Goal: Transaction & Acquisition: Purchase product/service

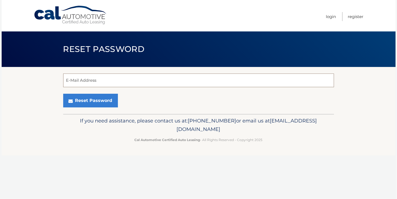
click at [90, 81] on input "E-Mail Address" at bounding box center [198, 81] width 271 height 14
type input "wenlee777@aol.com"
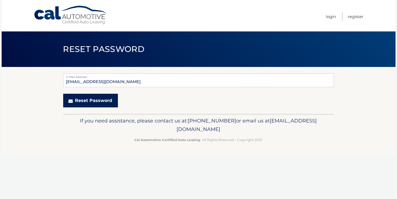
click at [88, 98] on button "Reset Password" at bounding box center [90, 101] width 55 height 14
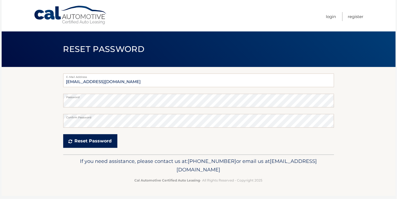
click at [113, 143] on button "Reset Password" at bounding box center [90, 141] width 54 height 14
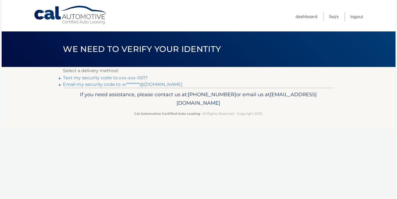
click at [132, 78] on link "Text my security code to xxx-xxx-0017" at bounding box center [105, 77] width 85 height 5
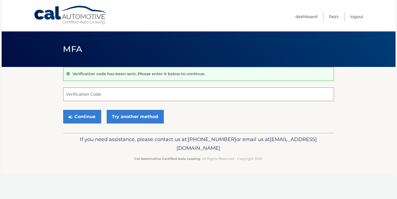
click at [72, 94] on input "Verification Code" at bounding box center [198, 95] width 271 height 14
type input "472775"
click at [82, 116] on button "Continue" at bounding box center [82, 117] width 38 height 14
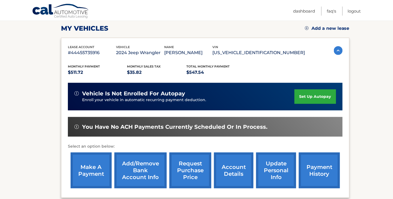
scroll to position [76, 0]
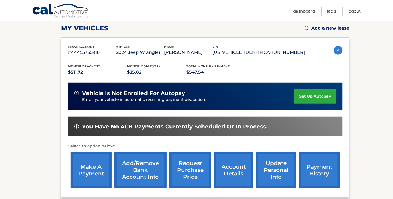
click at [80, 170] on link "make a payment" at bounding box center [91, 171] width 41 height 36
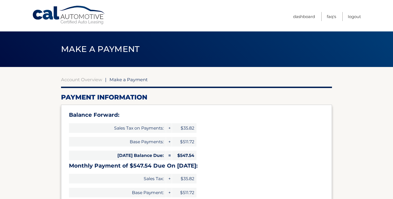
select select "NDQ3MThkMjMtN2FjOS00OTU1LWFhMzQtYjJkMmJiMWM0ZjA5"
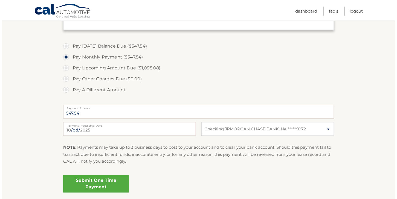
scroll to position [193, 0]
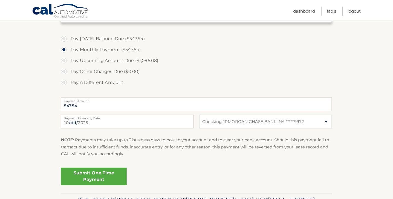
click at [93, 176] on link "Submit One Time Payment" at bounding box center [94, 177] width 66 height 18
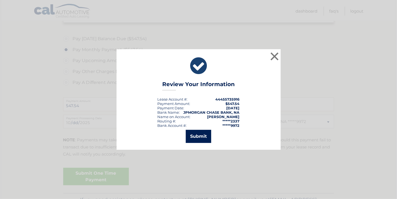
click at [201, 137] on button "Submit" at bounding box center [198, 136] width 25 height 13
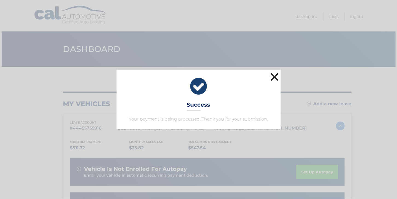
click at [277, 76] on button "×" at bounding box center [275, 76] width 11 height 11
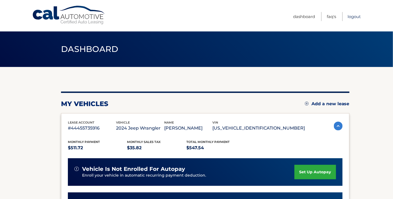
click at [353, 17] on link "Logout" at bounding box center [354, 16] width 13 height 9
